Goal: Transaction & Acquisition: Obtain resource

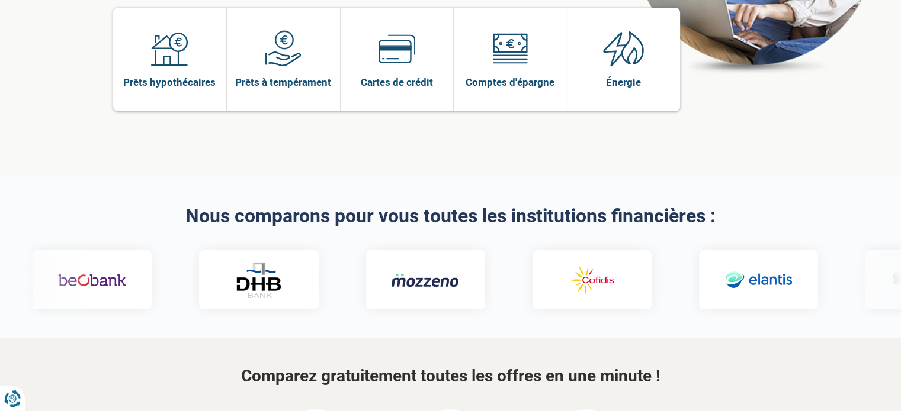
scroll to position [237, 0]
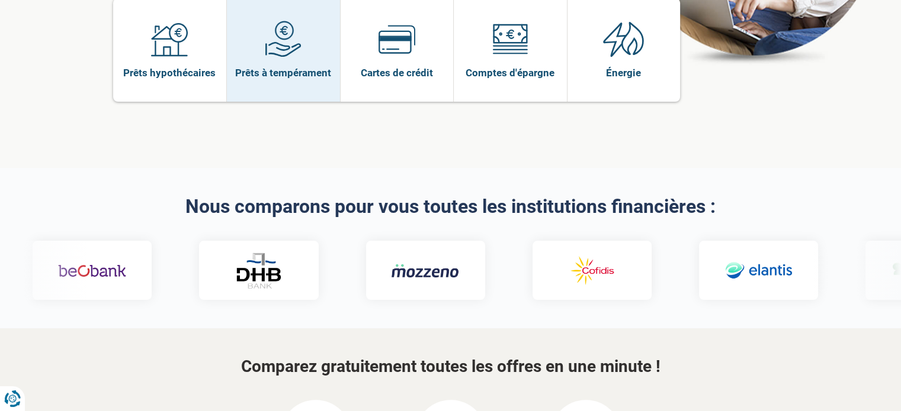
click at [274, 54] on img at bounding box center [283, 39] width 37 height 37
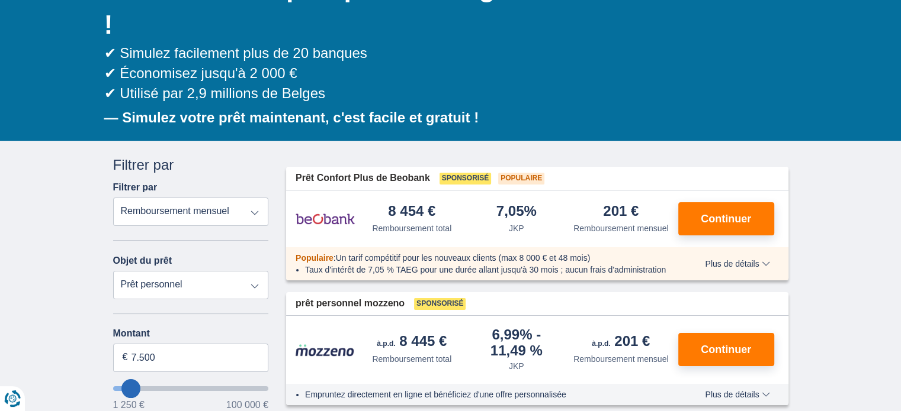
scroll to position [178, 0]
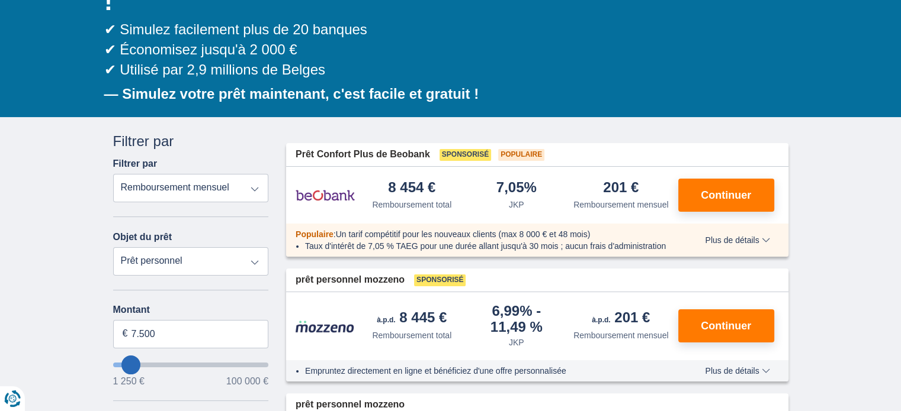
click at [255, 260] on select "Prêt personnel Auto Moto / vélo Camping-car / caravane Rénovation Énergie Conso…" at bounding box center [191, 261] width 156 height 28
select select "vehicleLoan"
click at [113, 247] on select "Prêt personnel Auto Moto / vélo Camping-car / caravane Rénovation Énergie Conso…" at bounding box center [191, 261] width 156 height 28
select select "3-4"
type input "15.000"
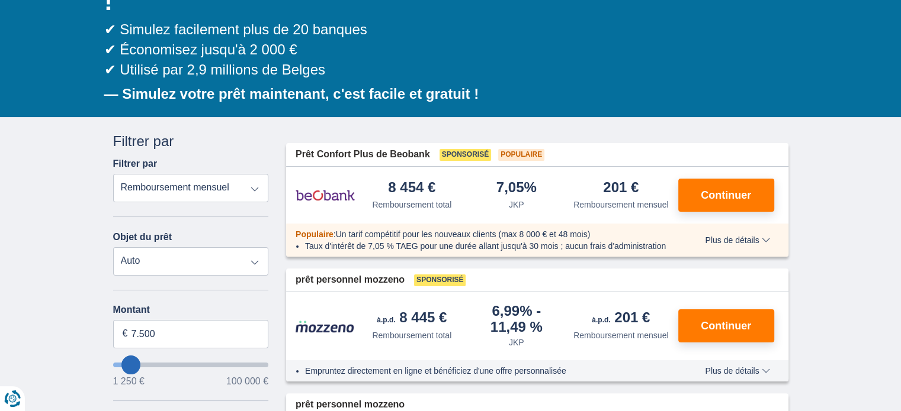
type input "15250"
select select "60"
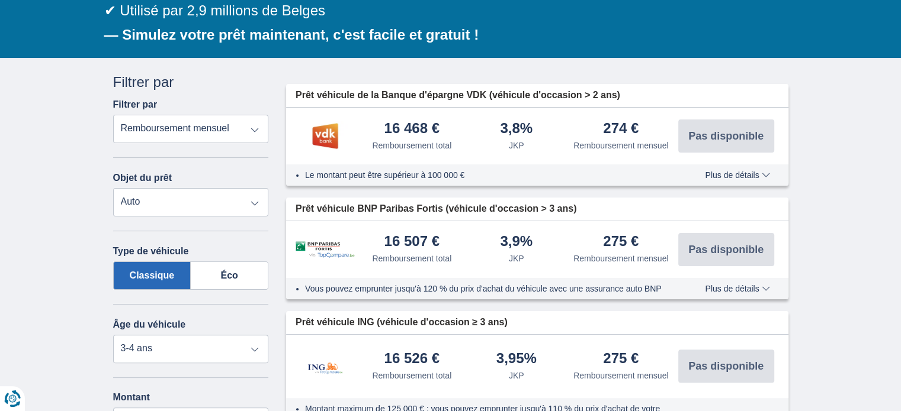
scroll to position [296, 0]
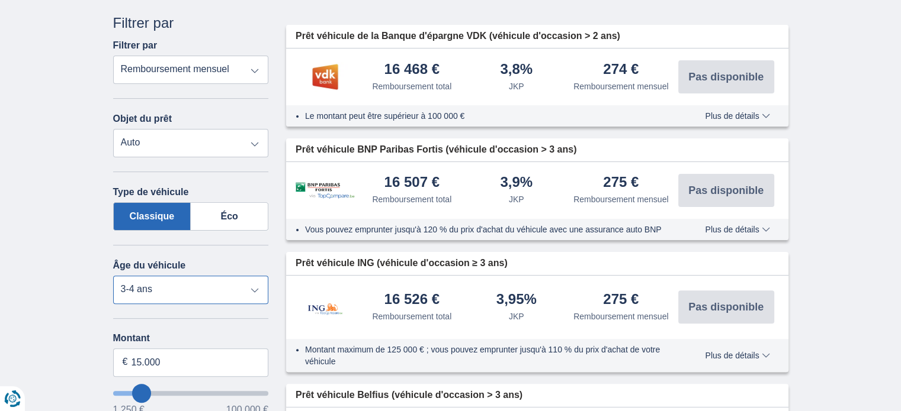
click at [259, 288] on select "Nouveau 0-1 ans 1 à 2 ans 2-3 ans 3-4 ans 4-5 ans 5+ ans" at bounding box center [191, 290] width 156 height 28
select select "2-3"
click at [113, 276] on select "Nouveau 0-1 ans 1 à 2 ans 2-3 ans 3-4 ans 4-5 ans 5+ ans" at bounding box center [191, 290] width 156 height 28
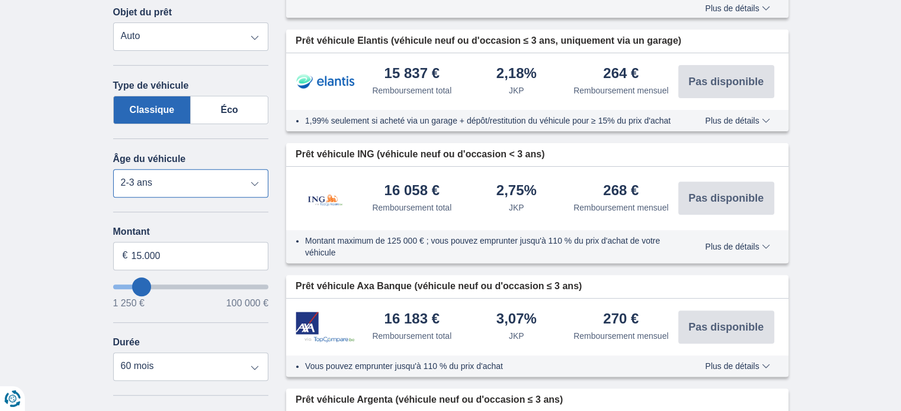
scroll to position [414, 0]
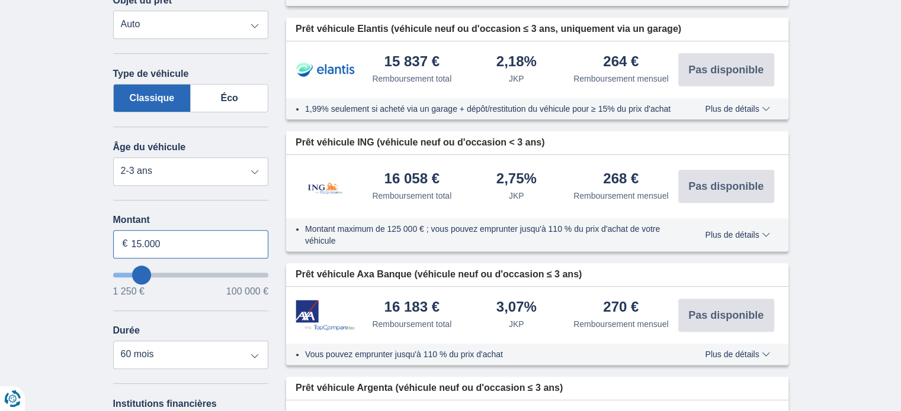
click at [176, 235] on input "15.000" at bounding box center [191, 244] width 156 height 28
type input "1"
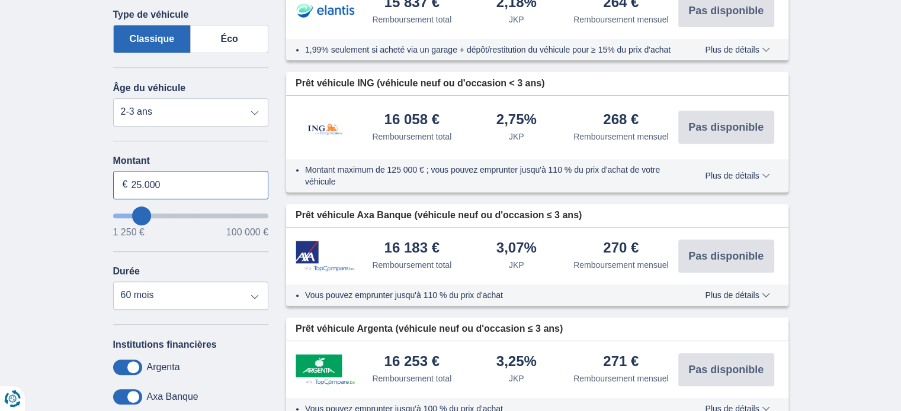
type input "25.000"
type input "25250"
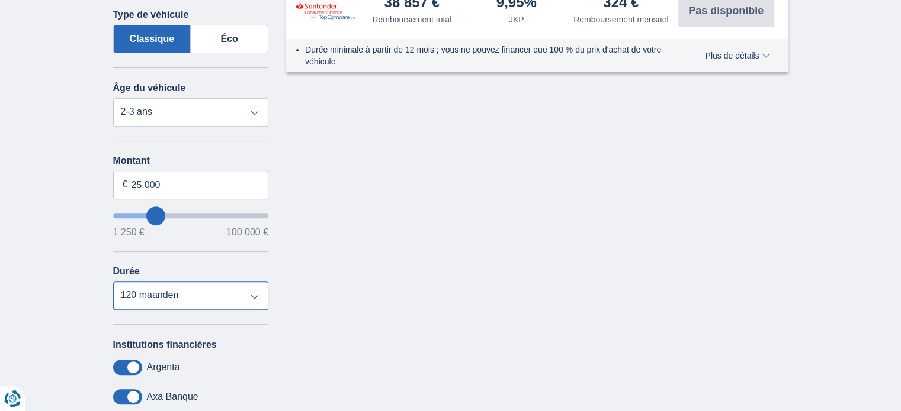
click at [113, 282] on select "12 mois 18 mois 24 mois 30 mois 36 mois 42 mois 48 mois 60 mois 72 maanden 84 m…" at bounding box center [191, 296] width 156 height 28
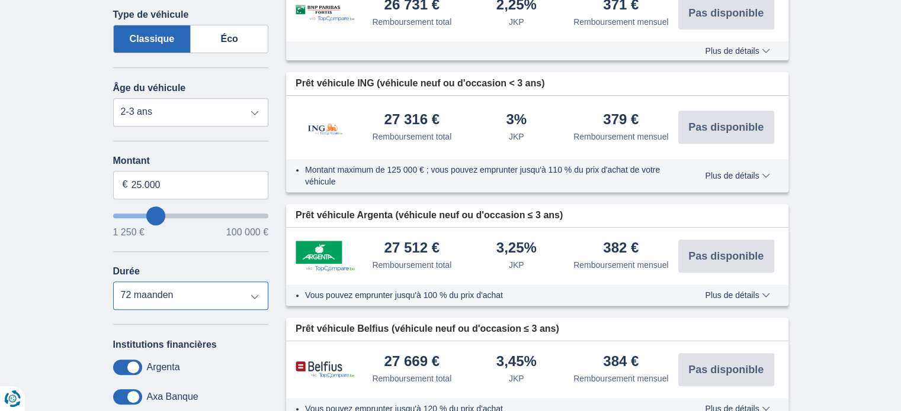
click at [256, 291] on select "12 mois 18 mois 24 mois 30 mois 36 mois 42 mois 48 mois 60 mois 72 maanden 84 m…" at bounding box center [191, 296] width 156 height 28
click at [113, 282] on select "12 mois 18 mois 24 mois 30 mois 36 mois 42 mois 48 mois 60 mois 72 maanden 84 m…" at bounding box center [191, 296] width 156 height 28
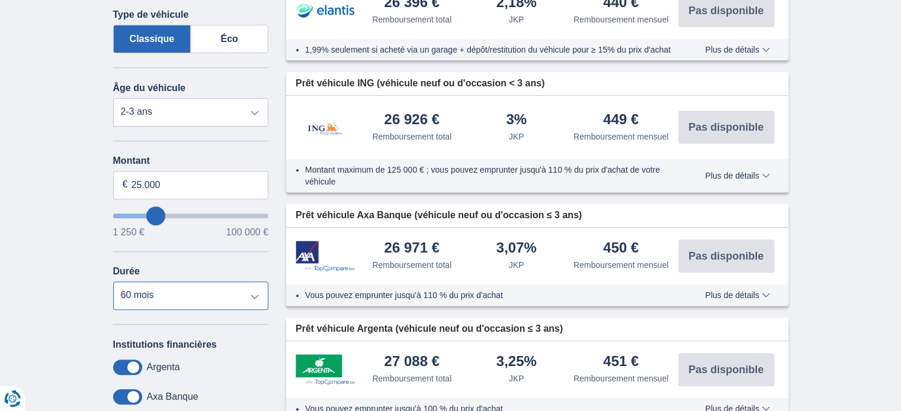
click at [253, 293] on select "12 mois 18 mois 24 mois 30 mois 36 mois 42 mois 48 mois 60 mois 72 maanden 84 m…" at bounding box center [191, 296] width 156 height 28
select select "72"
click at [113, 282] on select "12 mois 18 mois 24 mois 30 mois 36 mois 42 mois 48 mois 60 mois 72 maanden 84 m…" at bounding box center [191, 296] width 156 height 28
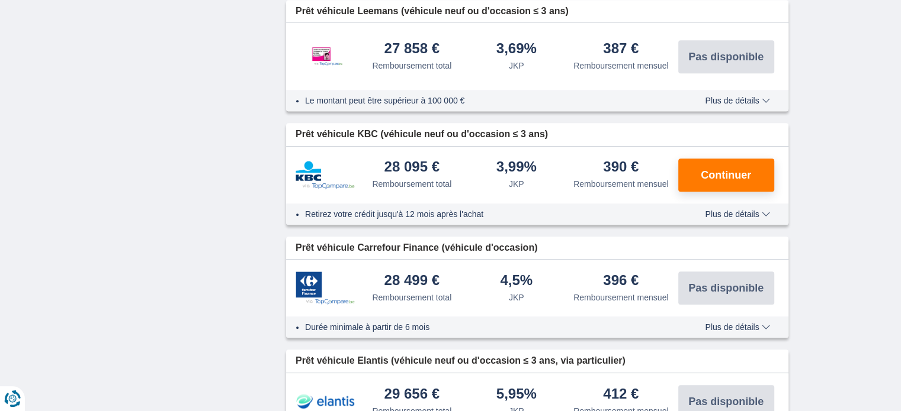
scroll to position [1007, 0]
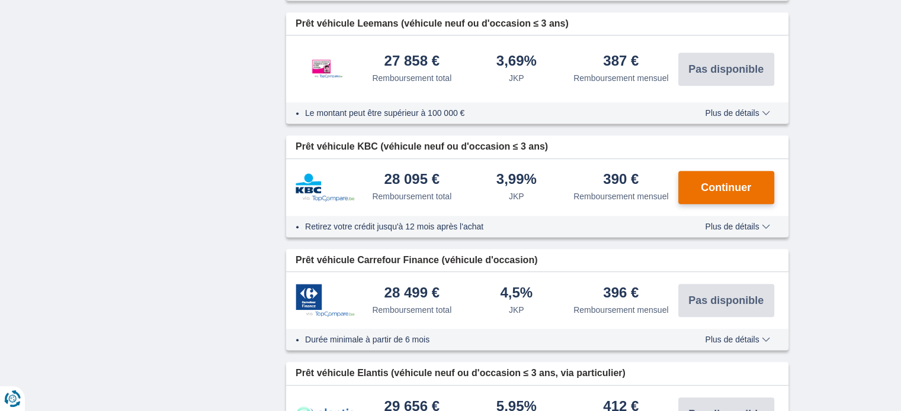
click at [709, 184] on font "Continuer" at bounding box center [725, 188] width 50 height 12
click at [695, 183] on button "Continuer" at bounding box center [726, 187] width 96 height 33
click at [732, 188] on font "Continuer" at bounding box center [725, 188] width 50 height 12
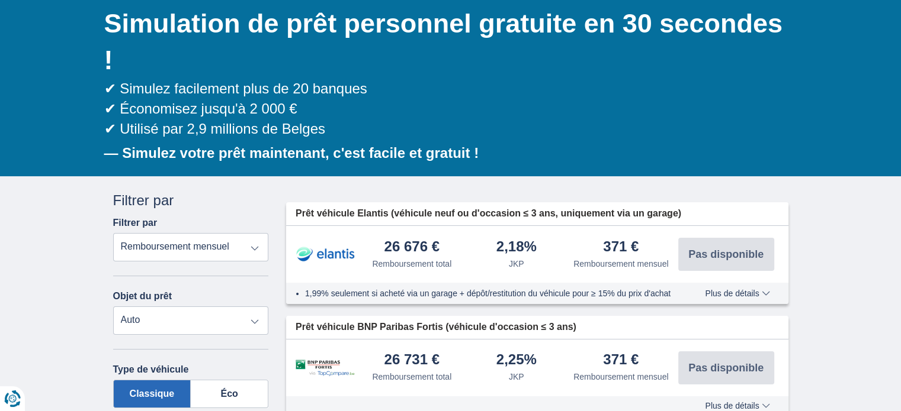
scroll to position [178, 0]
